Goal: Information Seeking & Learning: Learn about a topic

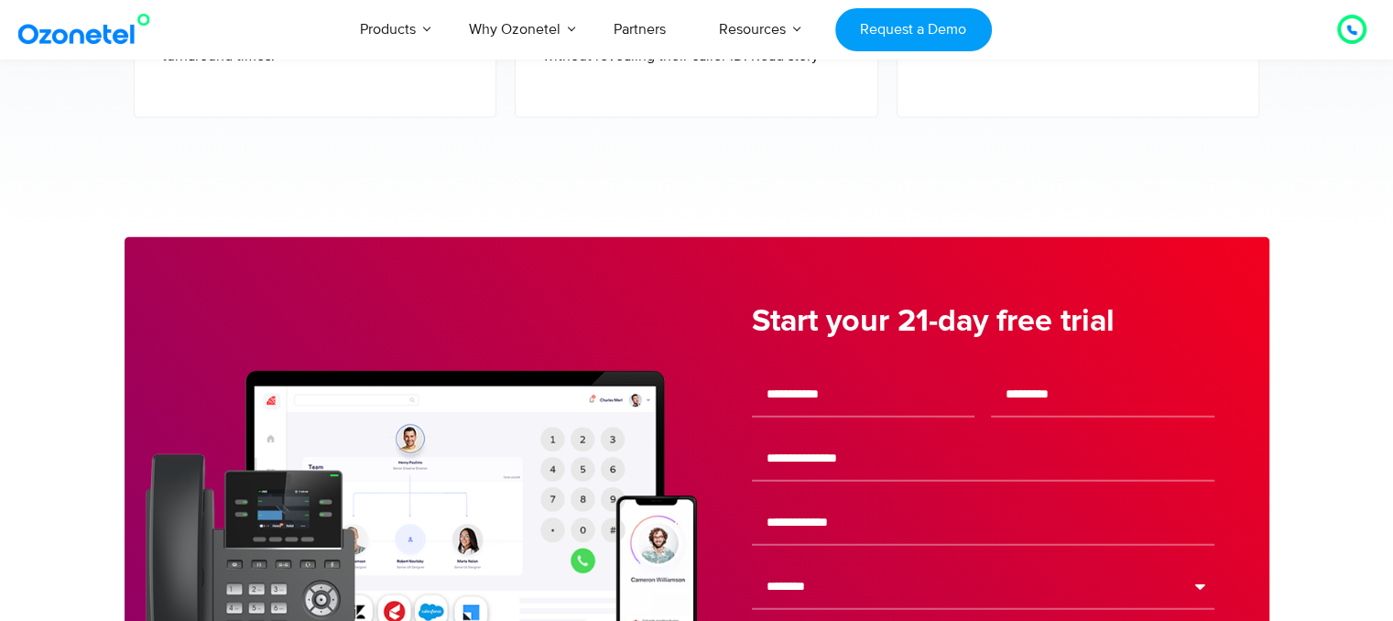
scroll to position [3968, 0]
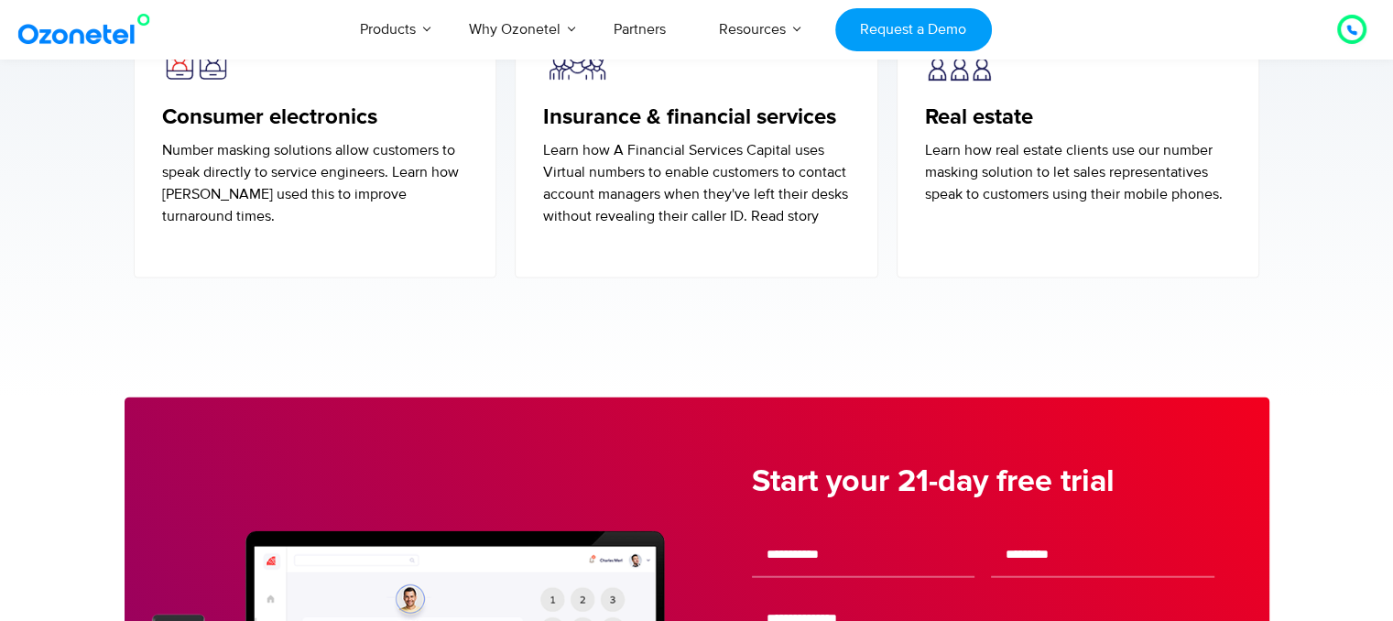
click at [1012, 104] on div "Real estate Learn how real estate clients use our number masking solution to le…" at bounding box center [1078, 155] width 307 height 102
click at [1012, 104] on h5 "Real estate" at bounding box center [1078, 117] width 307 height 27
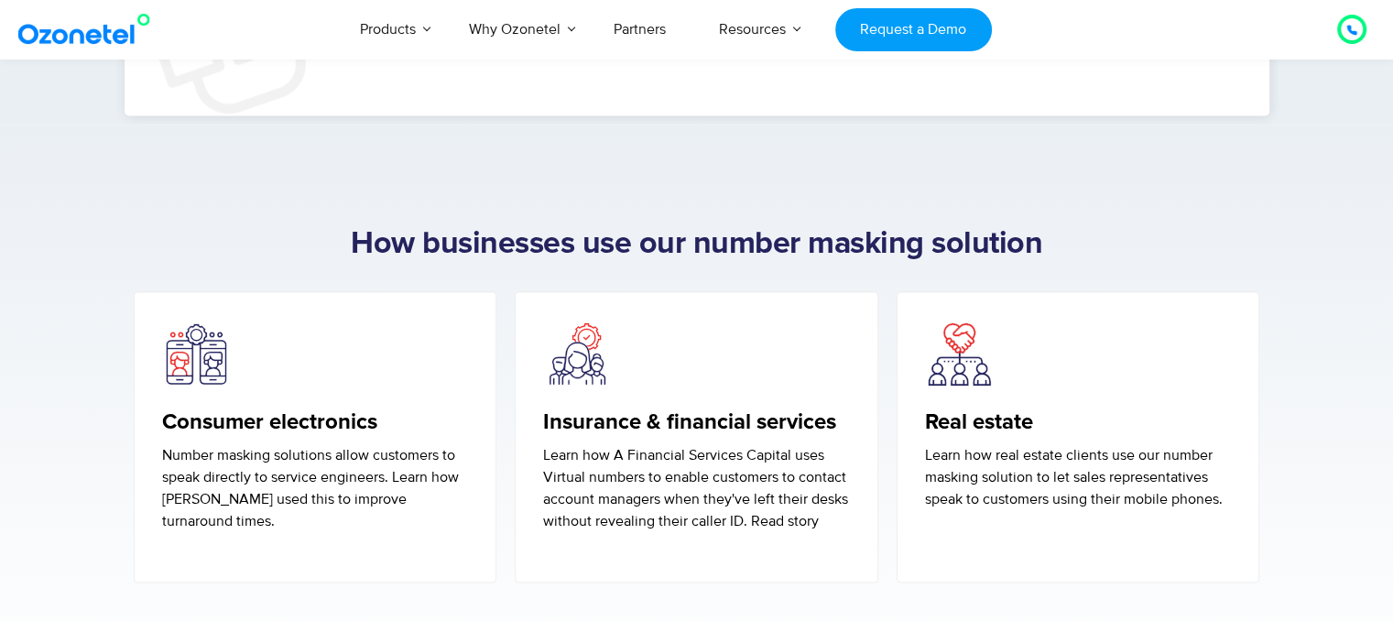
click at [949, 321] on img at bounding box center [959, 355] width 69 height 69
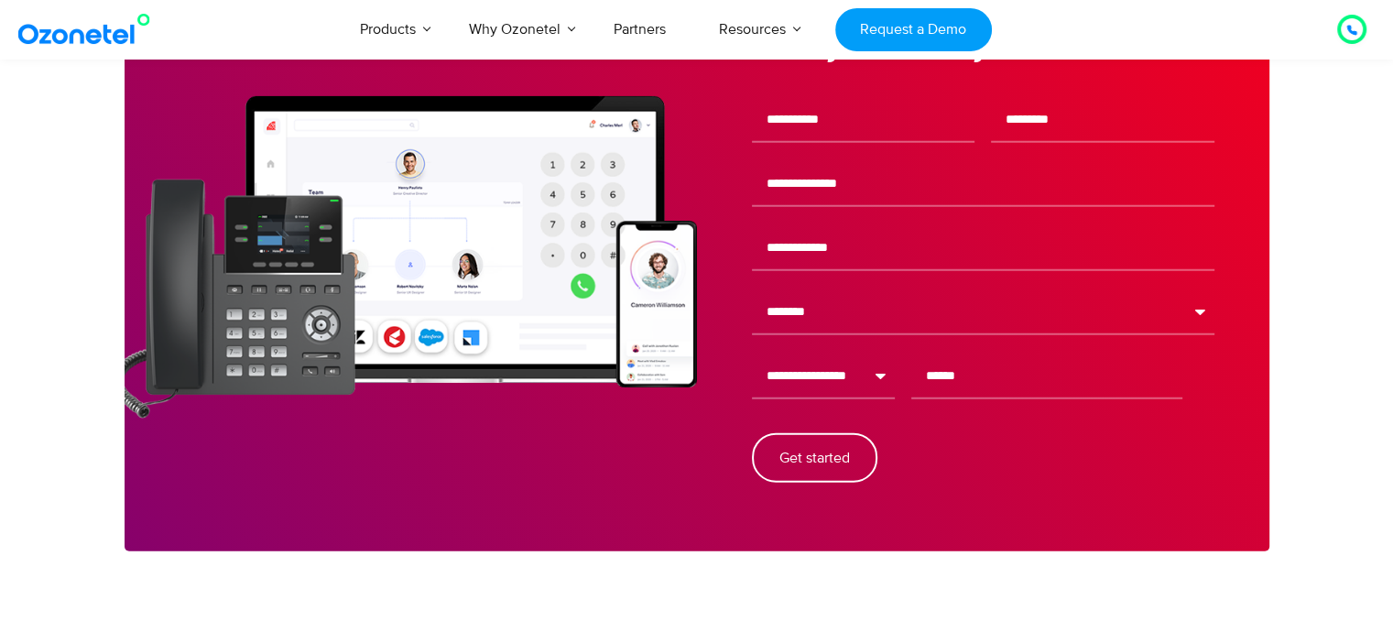
scroll to position [3968, 0]
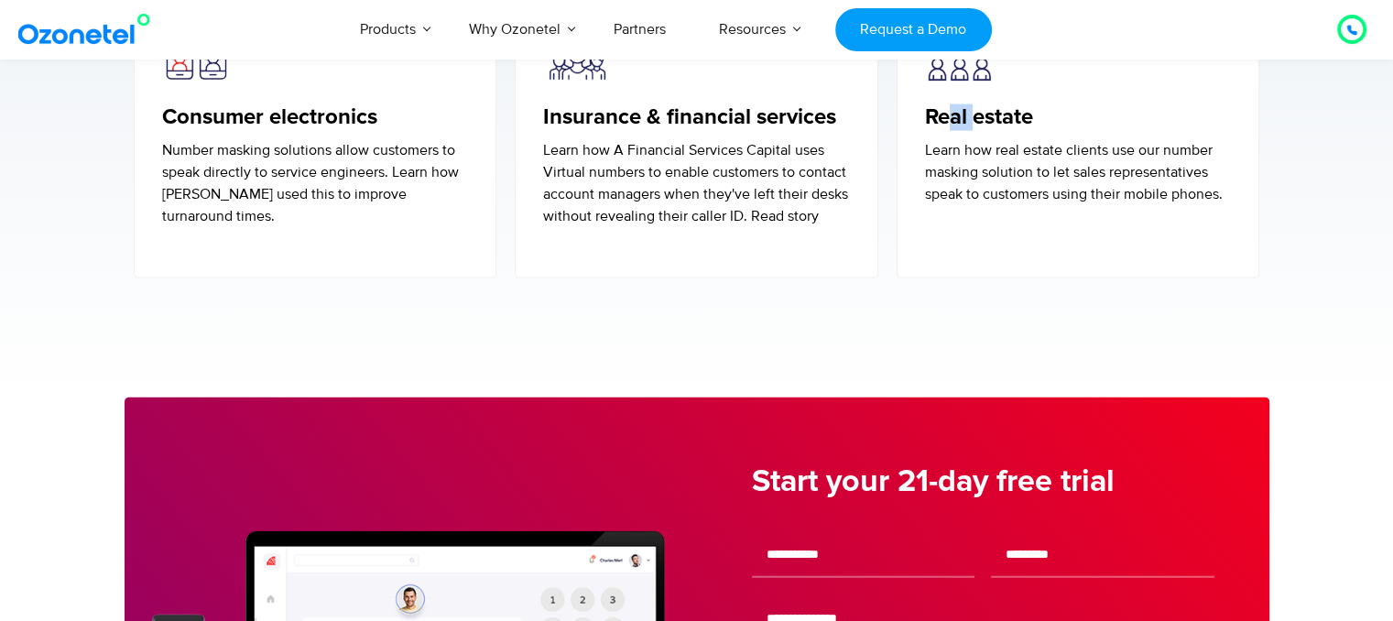
drag, startPoint x: 950, startPoint y: 77, endPoint x: 974, endPoint y: 76, distance: 24.7
click at [974, 104] on h5 "Real estate" at bounding box center [1078, 117] width 307 height 27
drag, startPoint x: 922, startPoint y: 77, endPoint x: 1041, endPoint y: 74, distance: 119.1
click at [1041, 74] on div "Real estate Learn how real estate clients use our number masking solution to le…" at bounding box center [1079, 133] width 364 height 292
copy h5 "Real estate"
